Goal: Task Accomplishment & Management: Manage account settings

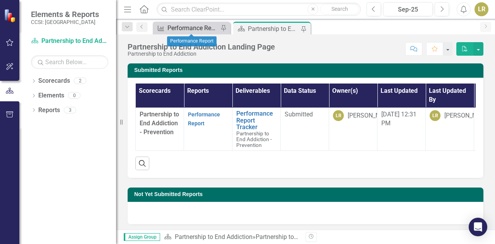
click at [205, 28] on div "Performance Report" at bounding box center [192, 28] width 51 height 10
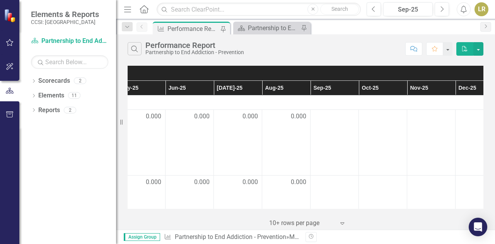
scroll to position [0, 378]
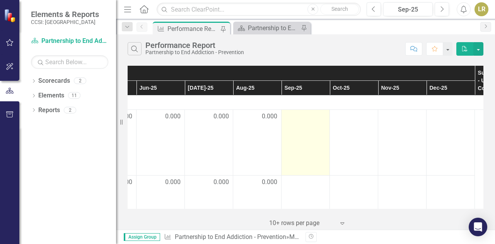
click at [317, 112] on div at bounding box center [305, 116] width 40 height 9
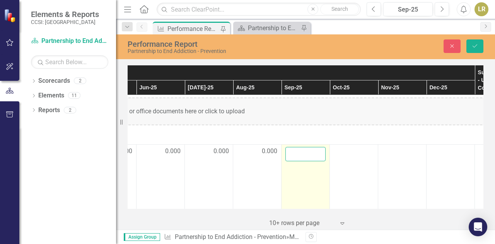
click at [314, 151] on input "number" at bounding box center [305, 154] width 40 height 14
click at [321, 154] on input "number" at bounding box center [305, 154] width 40 height 14
click at [319, 154] on input "-1" at bounding box center [305, 154] width 40 height 14
click at [318, 148] on input "-1" at bounding box center [305, 154] width 40 height 14
type input "0"
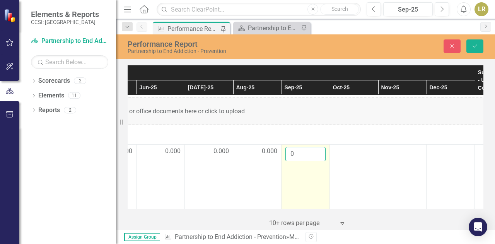
click at [318, 150] on input "0" at bounding box center [305, 154] width 40 height 14
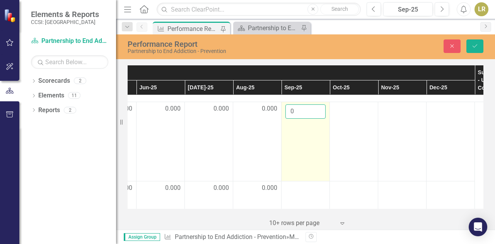
scroll to position [50, 378]
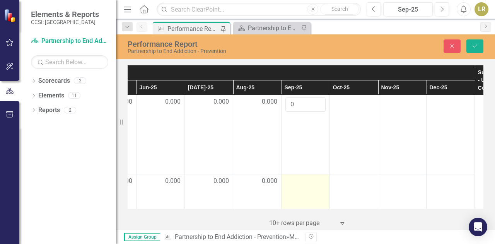
click at [313, 180] on div at bounding box center [305, 181] width 40 height 9
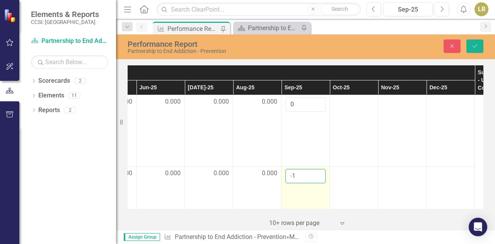
click at [316, 178] on input "-1" at bounding box center [305, 176] width 40 height 14
type input "0"
click at [316, 174] on input "0" at bounding box center [305, 176] width 40 height 14
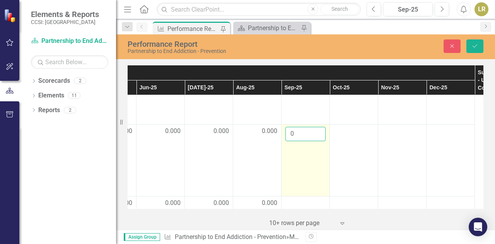
scroll to position [109, 378]
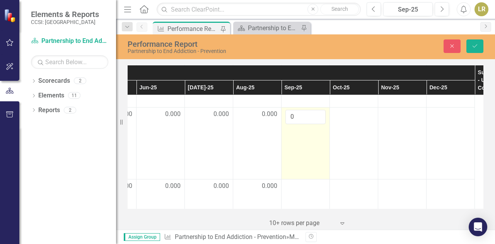
click at [309, 186] on div at bounding box center [305, 186] width 40 height 9
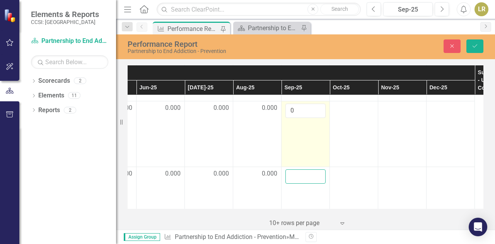
click at [309, 186] on td at bounding box center [306, 200] width 48 height 66
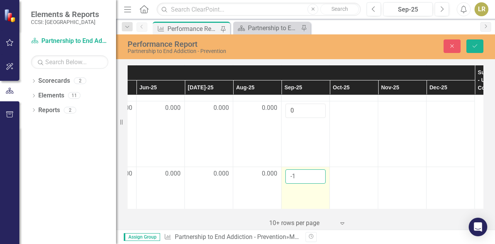
click at [316, 180] on input "-1" at bounding box center [305, 176] width 40 height 14
type input "0"
click at [317, 174] on input "0" at bounding box center [305, 176] width 40 height 14
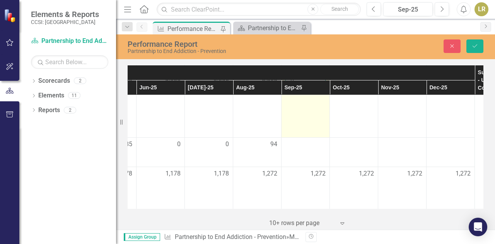
scroll to position [204, 378]
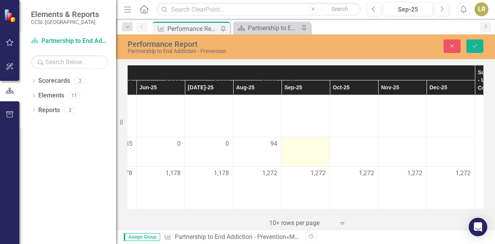
click at [321, 140] on div at bounding box center [305, 144] width 40 height 9
click at [322, 143] on div at bounding box center [305, 144] width 40 height 9
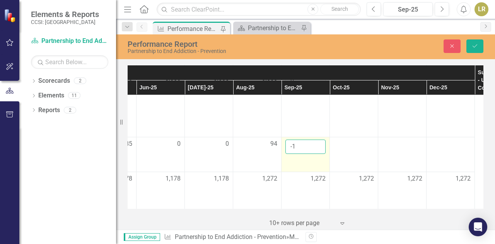
click at [319, 150] on input "-1" at bounding box center [305, 147] width 40 height 14
type input "0"
click at [318, 143] on input "0" at bounding box center [305, 147] width 40 height 14
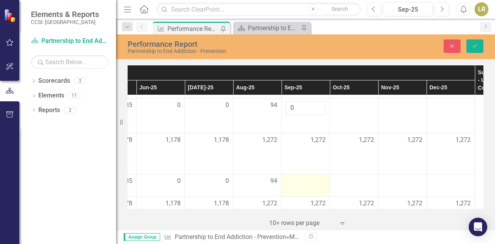
click at [317, 182] on div at bounding box center [305, 181] width 40 height 9
click at [318, 187] on input "number" at bounding box center [305, 184] width 40 height 14
click at [318, 180] on input "1" at bounding box center [305, 184] width 40 height 14
type input "0"
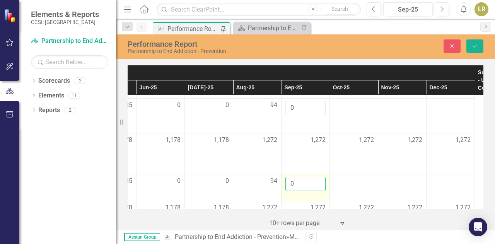
click at [318, 184] on input "0" at bounding box center [305, 184] width 40 height 14
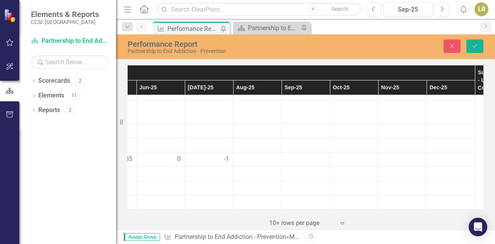
scroll to position [492, 378]
click at [231, 138] on td "-1" at bounding box center [209, 133] width 48 height 14
click at [227, 137] on span "-1" at bounding box center [226, 132] width 5 height 9
click at [222, 142] on input "-2" at bounding box center [209, 135] width 40 height 14
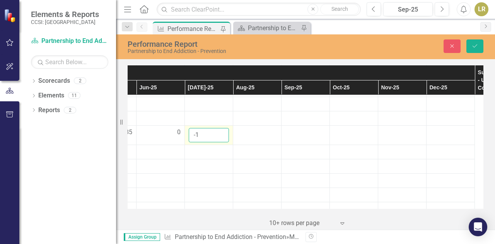
click at [220, 139] on input "-1" at bounding box center [209, 135] width 40 height 14
type input "0"
click at [220, 139] on input "0" at bounding box center [209, 135] width 40 height 14
click at [265, 145] on td at bounding box center [257, 135] width 48 height 19
click at [301, 145] on td at bounding box center [306, 135] width 48 height 19
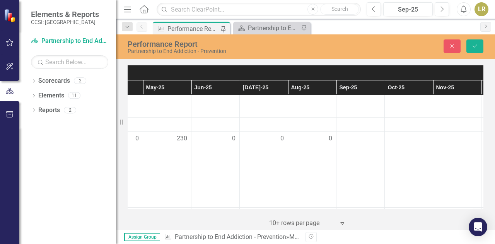
scroll to position [720, 324]
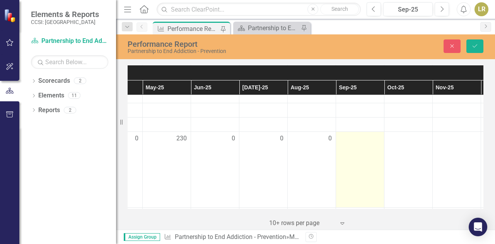
click at [370, 143] on div at bounding box center [360, 138] width 40 height 9
click at [374, 149] on input "-1" at bounding box center [360, 141] width 40 height 14
type input "0"
click at [372, 144] on input "0" at bounding box center [360, 141] width 40 height 14
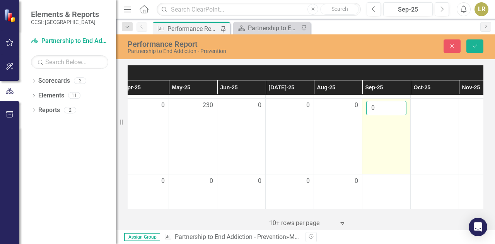
scroll to position [754, 297]
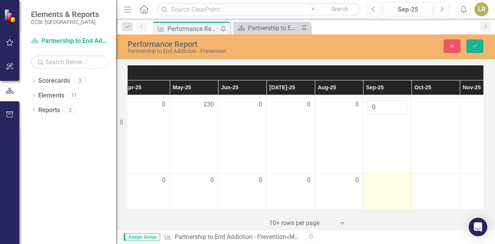
click at [396, 185] on div at bounding box center [387, 180] width 40 height 9
click at [398, 190] on input "number" at bounding box center [387, 183] width 40 height 14
click at [400, 187] on input "1" at bounding box center [387, 183] width 40 height 14
type input "0"
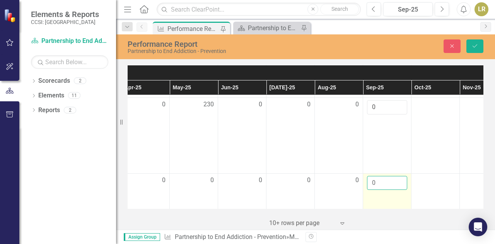
click at [400, 190] on input "0" at bounding box center [387, 183] width 40 height 14
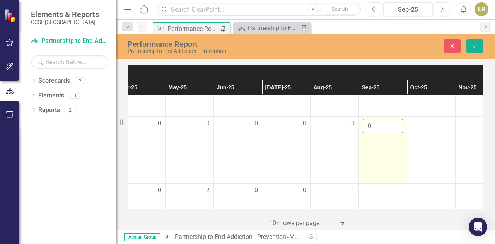
scroll to position [847, 301]
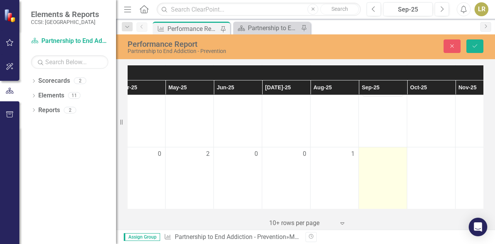
click at [401, 166] on td at bounding box center [383, 185] width 48 height 76
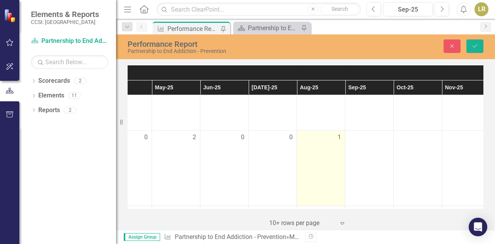
scroll to position [864, 343]
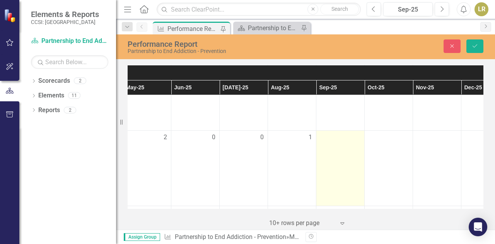
click at [355, 142] on div at bounding box center [340, 137] width 40 height 9
click at [353, 144] on input "1" at bounding box center [340, 140] width 40 height 14
type input "0"
click at [353, 147] on input "0" at bounding box center [340, 140] width 40 height 14
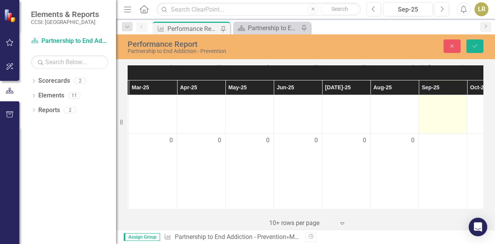
scroll to position [936, 271]
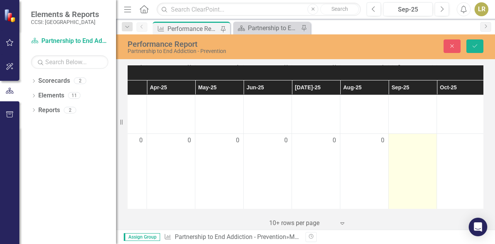
click at [429, 145] on div at bounding box center [413, 140] width 40 height 9
click at [428, 145] on div at bounding box center [413, 140] width 40 height 9
click at [426, 145] on div at bounding box center [413, 140] width 40 height 9
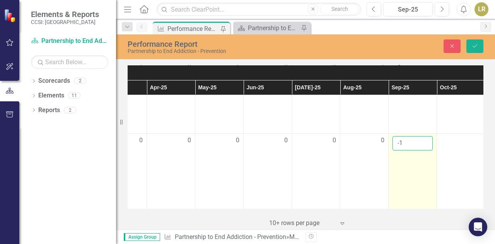
click at [425, 150] on input "-1" at bounding box center [413, 143] width 40 height 14
type input "0"
click at [425, 147] on input "0" at bounding box center [413, 143] width 40 height 14
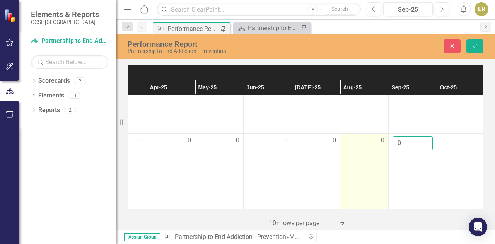
scroll to position [957, 271]
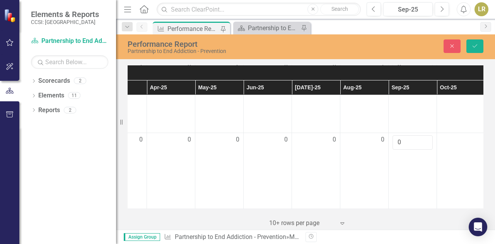
click at [492, 163] on div "Measures Definition Submetrics Monthly Results - Update Columns Supporting Doc …" at bounding box center [305, 146] width 379 height 167
click at [474, 49] on button "Save" at bounding box center [474, 46] width 17 height 14
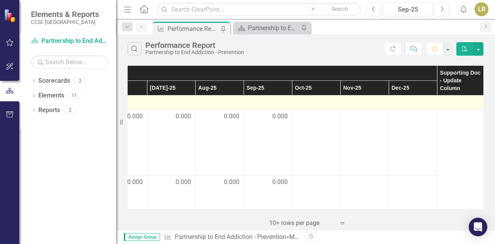
scroll to position [0, 472]
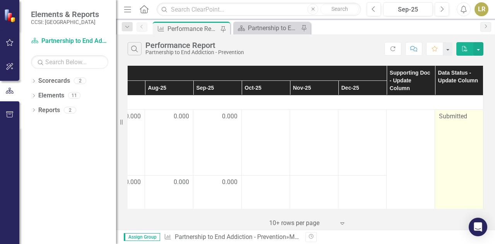
click at [440, 117] on span "Submitted" at bounding box center [453, 116] width 28 height 7
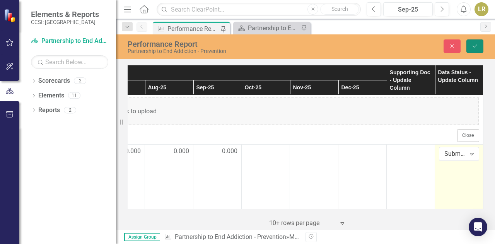
click at [476, 49] on button "Save" at bounding box center [474, 46] width 17 height 14
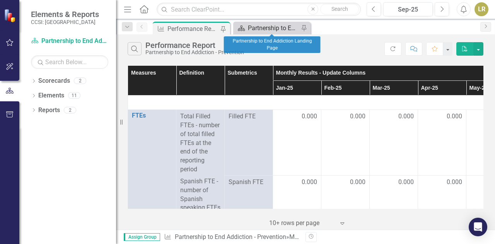
click at [277, 25] on div "Partnership to End Addiction Landing Page" at bounding box center [273, 28] width 51 height 10
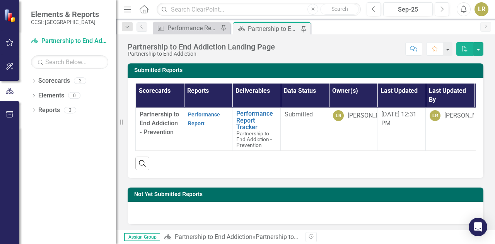
click at [476, 8] on div "LR" at bounding box center [482, 9] width 14 height 14
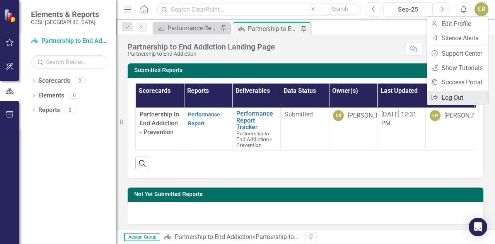
click at [439, 104] on link "Logout Log Out" at bounding box center [457, 97] width 61 height 14
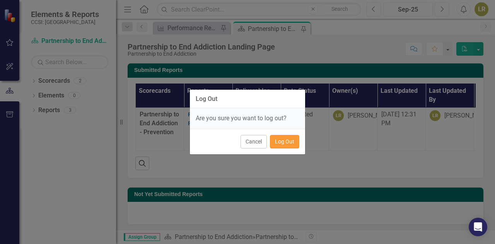
click at [275, 139] on button "Log Out" at bounding box center [284, 142] width 29 height 14
